Goal: Information Seeking & Learning: Compare options

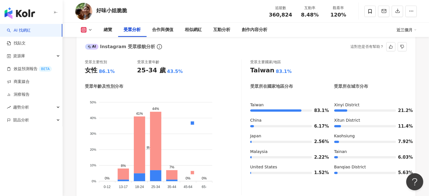
scroll to position [470, 0]
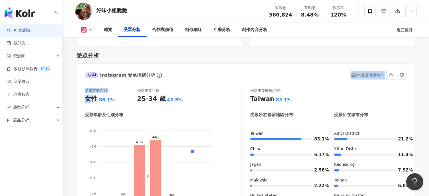
drag, startPoint x: 203, startPoint y: 71, endPoint x: 203, endPoint y: 68, distance: 3.1
click at [202, 67] on div "AI Instagram 受眾樣貌分析 這對您是否有幫助？ 受眾主要性別 女性 86.1% 受眾主要年齡 25-34 歲 43.5% 受眾年齡及性別分布 男性…" at bounding box center [246, 148] width 339 height 168
click at [203, 82] on div "受眾主要性別 女性 86.1% 受眾主要年齡 25-34 歲 43.5% 受眾年齡及性別分布 男性 女性 50% 50% 40% 40% 30% 30% 20…" at bounding box center [246, 157] width 339 height 150
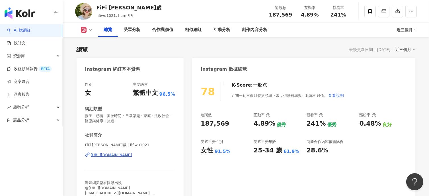
scroll to position [85, 0]
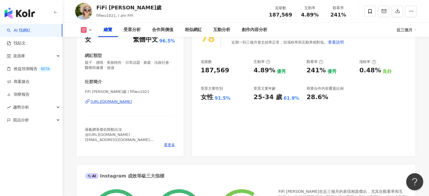
click at [132, 102] on div "https://www.instagram.com/fifiwu1021/" at bounding box center [111, 101] width 41 height 5
click at [132, 28] on div "受眾分析" at bounding box center [132, 29] width 17 height 7
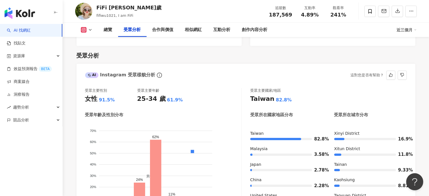
scroll to position [500, 0]
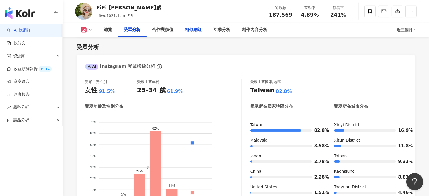
click at [198, 34] on div "相似網紅" at bounding box center [193, 30] width 28 height 14
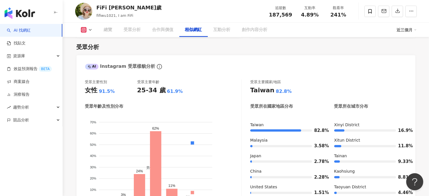
scroll to position [937, 0]
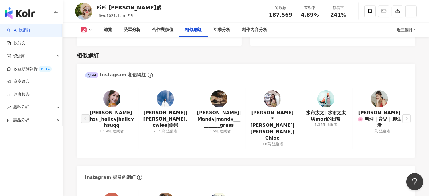
drag, startPoint x: 181, startPoint y: 104, endPoint x: 193, endPoint y: 108, distance: 12.7
click at [181, 110] on link "Daniel|daniel.cwlee|崇崇" at bounding box center [165, 119] width 44 height 19
click at [227, 111] on link "夏曼娣|Mandy|mandy__________grass" at bounding box center [219, 119] width 44 height 19
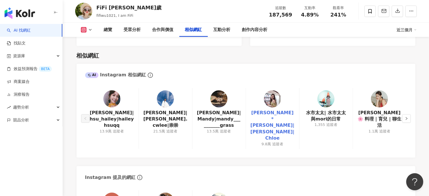
click at [274, 110] on link "[PERSON_NAME]* [PERSON_NAME]|[PERSON_NAME]|Chloe" at bounding box center [272, 126] width 44 height 32
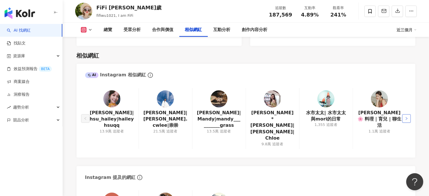
click at [409, 114] on button "button" at bounding box center [406, 118] width 9 height 9
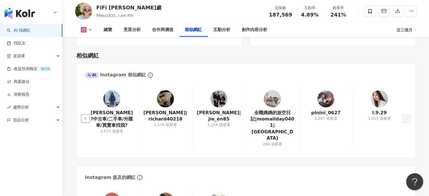
click at [89, 114] on button "button" at bounding box center [85, 118] width 9 height 9
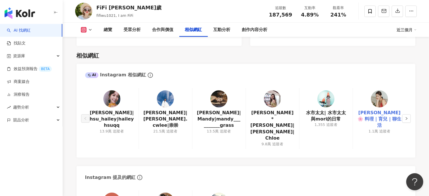
click at [381, 110] on link "Fay太太 🌸 料理｜育兒 | 聊生活" at bounding box center [379, 119] width 44 height 19
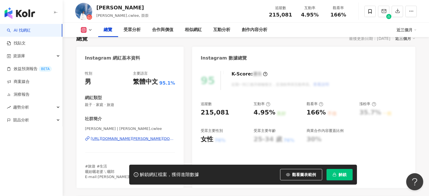
scroll to position [57, 0]
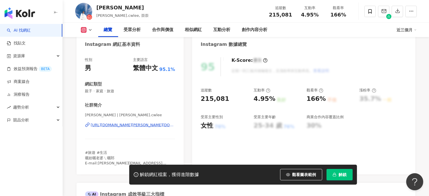
click at [124, 125] on div "https://www.instagram.com/daniel.cwlee/" at bounding box center [133, 124] width 84 height 5
click at [128, 30] on div "受眾分析" at bounding box center [132, 29] width 17 height 7
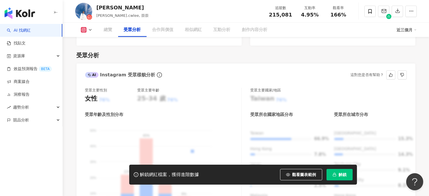
click at [340, 178] on button "解鎖" at bounding box center [339, 174] width 26 height 11
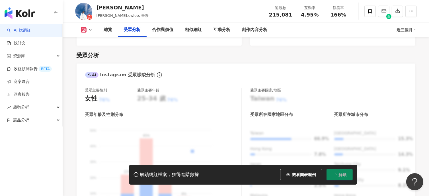
click at [340, 177] on button "解鎖" at bounding box center [339, 174] width 26 height 11
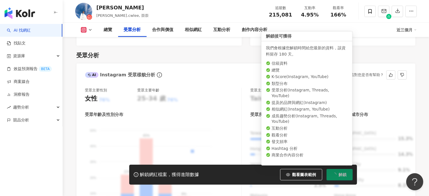
click at [356, 118] on div "受眾主要國家/地區 Taiwan 76% 受眾所在國家地區分布 受眾所在城市分布 Taiwan 66.9% Hong Kong 7.8% Japan 4% U…" at bounding box center [328, 155] width 156 height 135
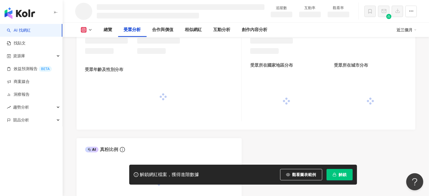
scroll to position [469, 0]
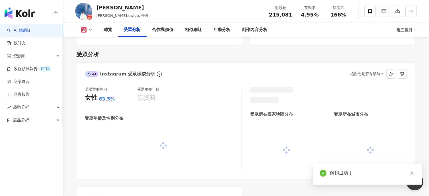
scroll to position [481, 0]
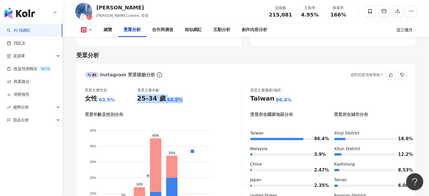
drag, startPoint x: 182, startPoint y: 91, endPoint x: 138, endPoint y: 93, distance: 44.2
click at [138, 94] on div "25-34 歲 44.8%" at bounding box center [163, 98] width 52 height 9
click at [190, 96] on div "受眾主要性別 女性 63.5% 受眾主要年齡 25-34 歲 44.8% 受眾年齡及性別分布 男性 女性 50% 50% 40% 40% 30% 30% 20…" at bounding box center [163, 155] width 156 height 135
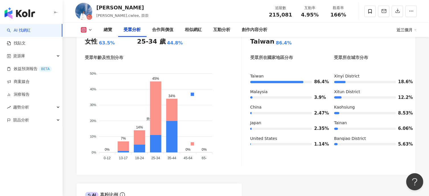
scroll to position [623, 0]
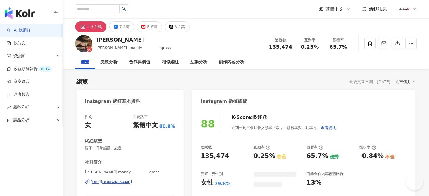
click at [121, 179] on div "https://www.instagram.com/mandy__________grass/" at bounding box center [111, 181] width 41 height 5
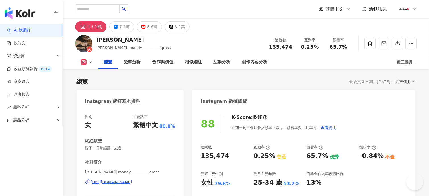
scroll to position [57, 0]
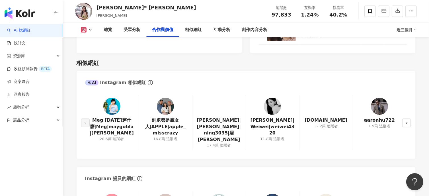
scroll to position [882, 0]
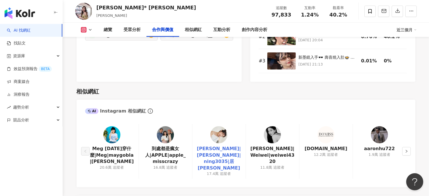
click at [226, 156] on link "[PERSON_NAME]|[PERSON_NAME]|ning3035|居[PERSON_NAME]" at bounding box center [219, 158] width 44 height 26
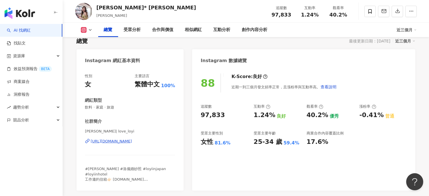
scroll to position [28, 0]
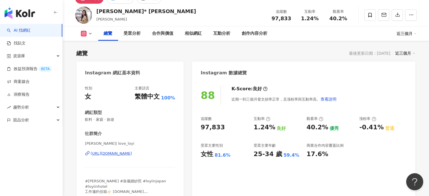
click at [125, 154] on div "https://www.instagram.com/love_loyi/" at bounding box center [111, 153] width 41 height 5
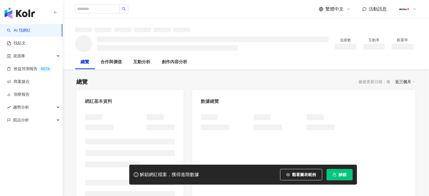
click at [336, 174] on icon "button" at bounding box center [334, 174] width 4 height 4
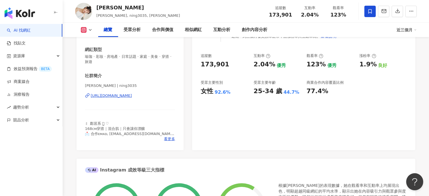
scroll to position [57, 0]
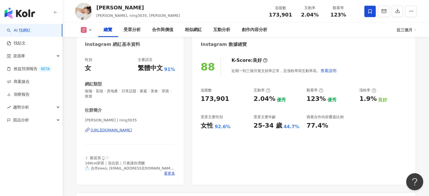
click at [132, 131] on div "[URL][DOMAIN_NAME]" at bounding box center [111, 129] width 41 height 5
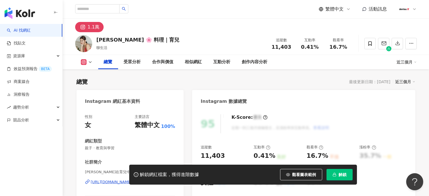
drag, startPoint x: 358, startPoint y: 182, endPoint x: 354, endPoint y: 180, distance: 4.2
click at [358, 181] on div "解鎖網紅檔案，獲得進階數據 觀看圖表範例 解鎖" at bounding box center [214, 174] width 429 height 20
click at [340, 174] on span "解鎖" at bounding box center [343, 174] width 8 height 5
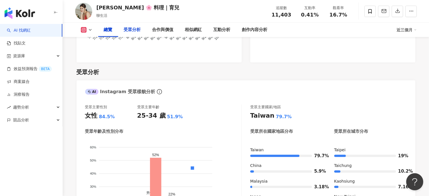
click at [134, 33] on div "受眾分析" at bounding box center [132, 29] width 17 height 7
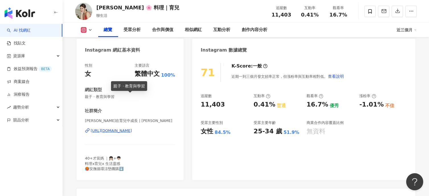
scroll to position [85, 0]
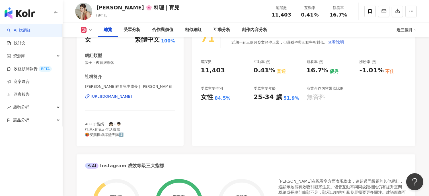
click at [132, 97] on div "https://www.instagram.com/faytaitai/" at bounding box center [111, 96] width 41 height 5
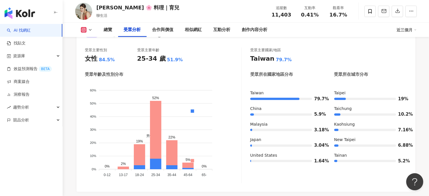
scroll to position [398, 0]
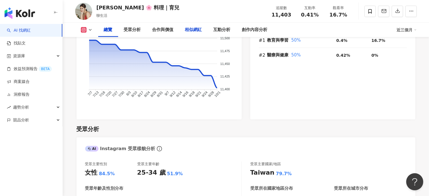
click at [189, 34] on div "相似網紅" at bounding box center [193, 30] width 28 height 14
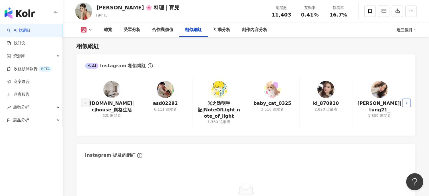
click at [404, 102] on button "button" at bounding box center [406, 102] width 9 height 9
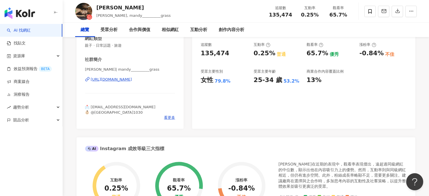
scroll to position [114, 0]
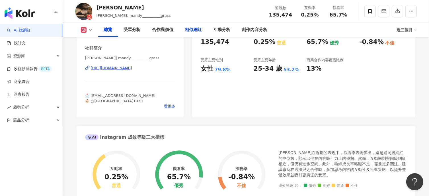
click at [194, 31] on div "相似網紅" at bounding box center [193, 29] width 17 height 7
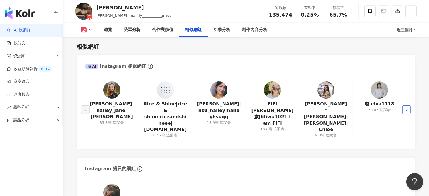
click at [406, 108] on icon "right" at bounding box center [406, 109] width 3 height 3
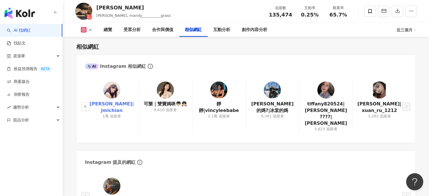
click at [121, 105] on link "[PERSON_NAME]|jmichian" at bounding box center [112, 107] width 44 height 13
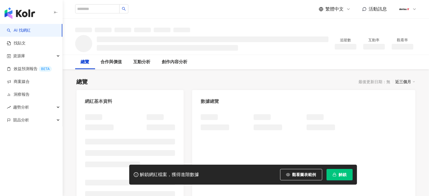
click at [343, 173] on span "解鎖" at bounding box center [343, 174] width 8 height 5
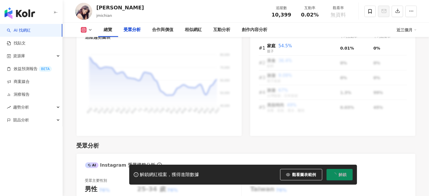
scroll to position [484, 0]
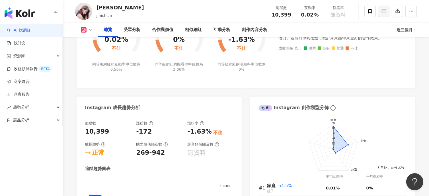
scroll to position [114, 0]
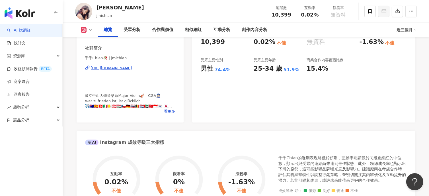
click at [132, 69] on div "https://www.instagram.com/jmichian/" at bounding box center [111, 67] width 41 height 5
click at [224, 98] on div "80 K-Score : 良好 近期一到三個月發文頻率正常，且漲粉率與互動率高。 查看說明 追蹤數 10,399 互動率 0.02% 不佳 觀看率 無資料 漲…" at bounding box center [303, 59] width 223 height 128
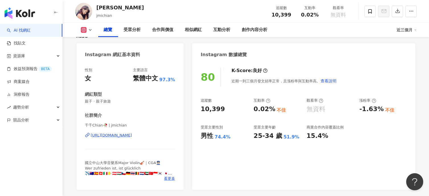
scroll to position [85, 0]
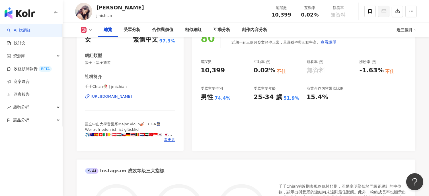
click at [132, 95] on div "https://www.instagram.com/jmichian/" at bounding box center [111, 96] width 41 height 5
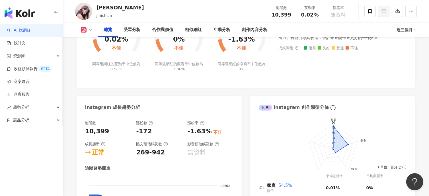
scroll to position [256, 0]
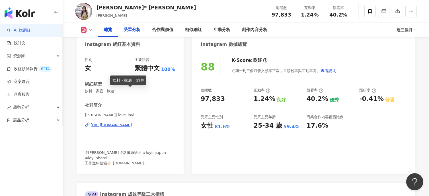
scroll to position [57, 0]
click at [132, 27] on div "受眾分析" at bounding box center [132, 29] width 17 height 7
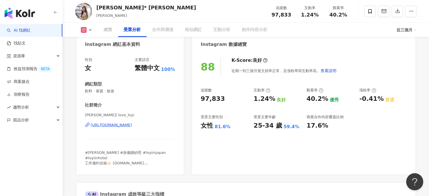
scroll to position [481, 0]
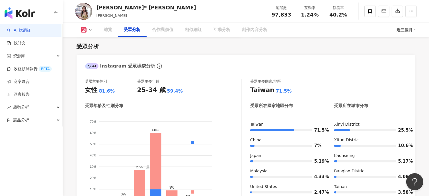
click at [112, 33] on div "總覽" at bounding box center [108, 29] width 9 height 7
click at [109, 31] on div "總覽" at bounding box center [108, 29] width 9 height 7
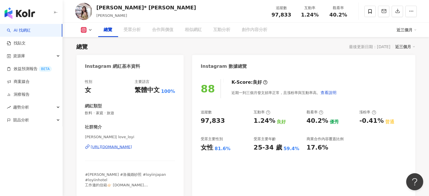
click at [109, 147] on div "https://www.instagram.com/love_loyi/" at bounding box center [111, 146] width 41 height 5
drag, startPoint x: 192, startPoint y: 29, endPoint x: 258, endPoint y: 64, distance: 75.1
click at [192, 29] on div "相似網紅" at bounding box center [193, 29] width 17 height 7
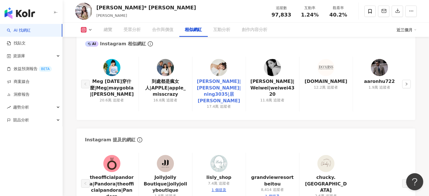
scroll to position [927, 0]
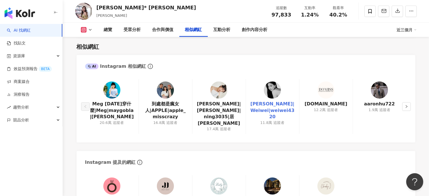
click at [277, 111] on link "方涵緯|Weiwei|weiwei4320" at bounding box center [272, 110] width 44 height 19
click at [407, 105] on button "button" at bounding box center [406, 106] width 9 height 9
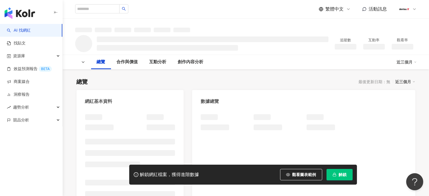
click at [339, 177] on span "解鎖" at bounding box center [343, 174] width 8 height 5
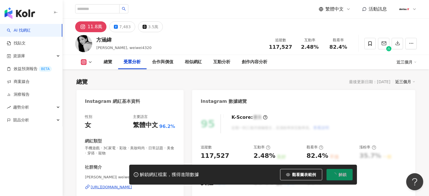
scroll to position [637, 0]
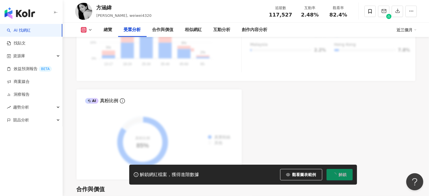
click at [137, 32] on div "受眾分析" at bounding box center [132, 29] width 17 height 7
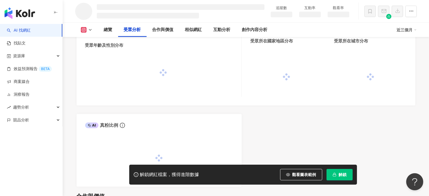
scroll to position [493, 0]
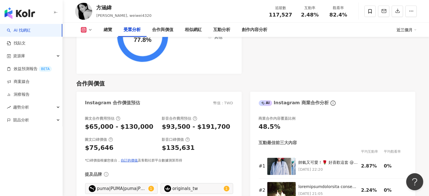
scroll to position [799, 0]
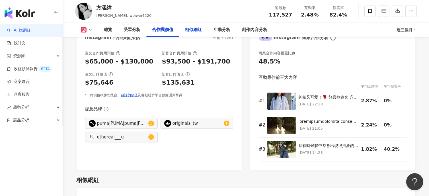
click at [191, 30] on div "相似網紅" at bounding box center [193, 29] width 17 height 7
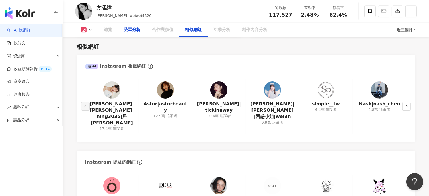
click at [133, 29] on div "受眾分析" at bounding box center [132, 29] width 17 height 7
click at [137, 30] on div "受眾分析" at bounding box center [132, 29] width 17 height 7
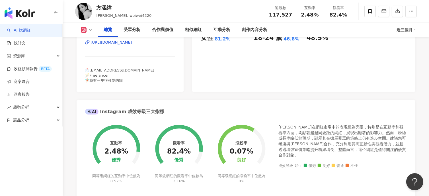
scroll to position [88, 0]
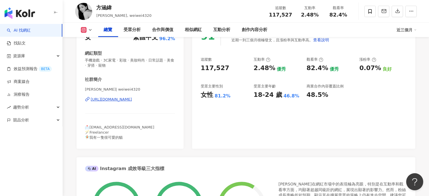
click at [132, 97] on div "https://www.instagram.com/weiwei4320/" at bounding box center [111, 99] width 41 height 5
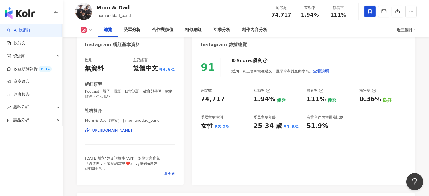
scroll to position [85, 0]
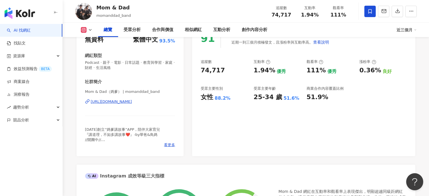
drag, startPoint x: 241, startPoint y: 115, endPoint x: 220, endPoint y: 109, distance: 22.2
click at [241, 115] on div "91 K-Score : 優良 近期一到三個月積極發文，且漲粉率與互動率高。 查看說明 追蹤數 74,717 互動率 1.94% 優秀 觀看率 111% 優秀…" at bounding box center [303, 89] width 223 height 133
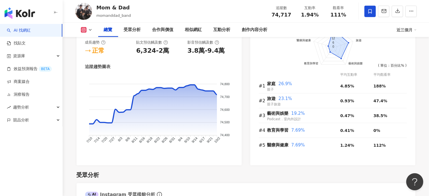
scroll to position [313, 0]
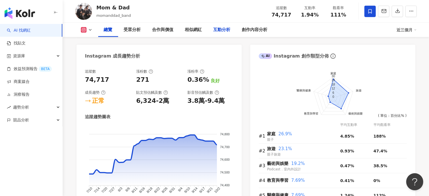
click at [216, 33] on div "互動分析" at bounding box center [221, 29] width 17 height 7
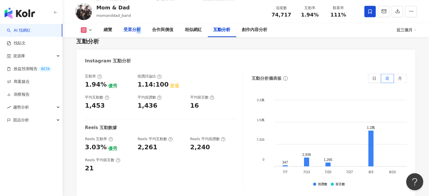
click at [138, 28] on div "受眾分析" at bounding box center [132, 29] width 17 height 7
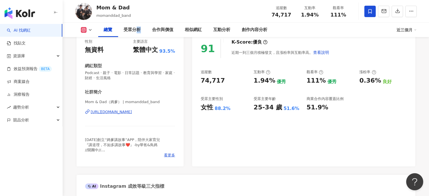
scroll to position [36, 0]
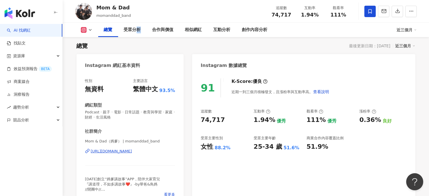
click at [129, 150] on div "https://www.instagram.com/momanddad_band/" at bounding box center [111, 151] width 41 height 5
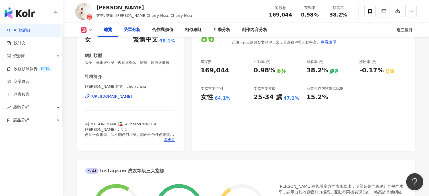
click at [133, 32] on div "受眾分析" at bounding box center [132, 29] width 17 height 7
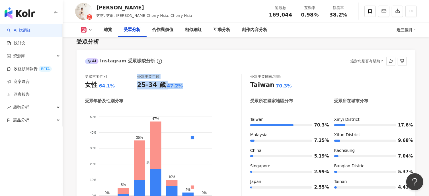
drag, startPoint x: 136, startPoint y: 90, endPoint x: 208, endPoint y: 90, distance: 72.5
click at [206, 89] on div "受眾主要性別 女性 64.1% 受眾主要年齡 25-34 歲 47.2%" at bounding box center [163, 81] width 156 height 15
click at [213, 88] on div "受眾主要性別 女性 64.1% 受眾主要年齡 25-34 歲 47.2%" at bounding box center [163, 81] width 156 height 15
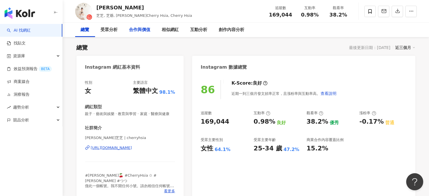
scroll to position [0, 0]
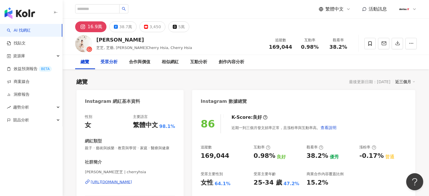
click at [110, 62] on div "受眾分析" at bounding box center [109, 62] width 17 height 7
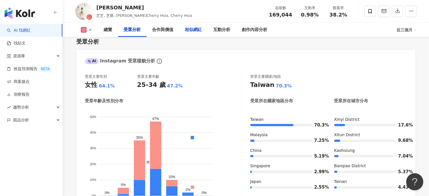
click at [201, 30] on div "相似網紅" at bounding box center [193, 29] width 17 height 7
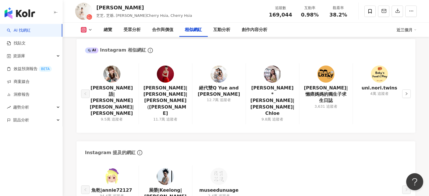
scroll to position [934, 0]
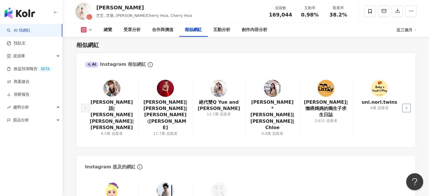
click at [404, 104] on button "button" at bounding box center [406, 108] width 9 height 9
